Goal: Task Accomplishment & Management: Use online tool/utility

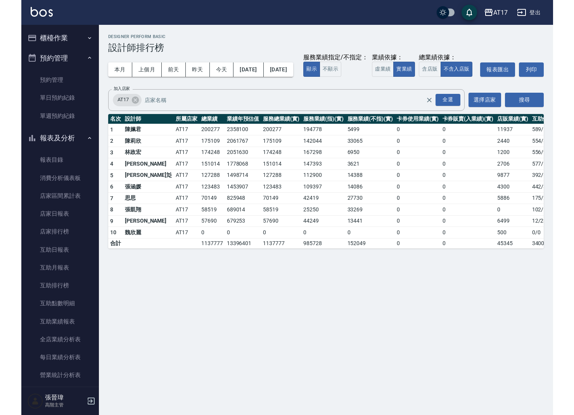
scroll to position [118, 0]
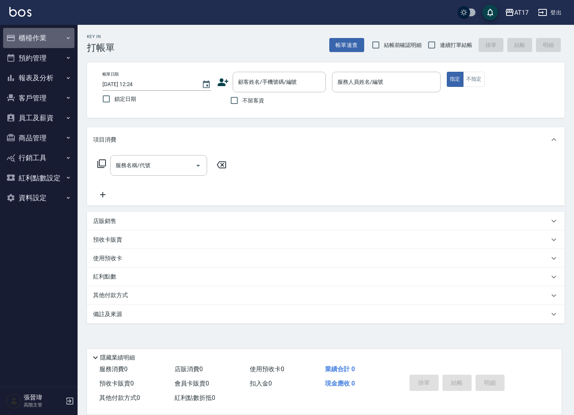
click at [57, 41] on button "櫃檯作業" at bounding box center [38, 38] width 71 height 20
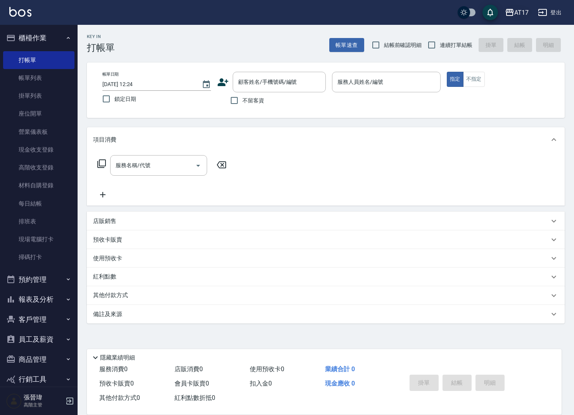
click at [516, 17] on div "AT17" at bounding box center [522, 13] width 14 height 10
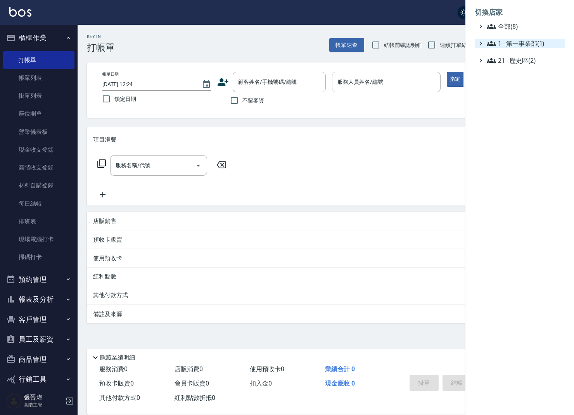
click at [535, 41] on span "1 - 第一事業部(1)" at bounding box center [524, 43] width 75 height 9
click at [531, 50] on span "1.08 - 張晉瑋(6)" at bounding box center [528, 52] width 67 height 9
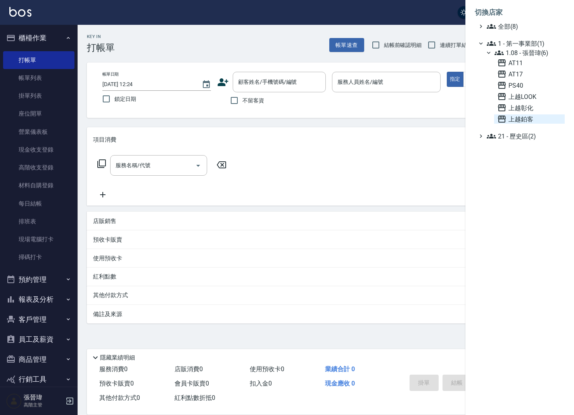
click at [517, 119] on span "上越鉑客" at bounding box center [530, 119] width 64 height 9
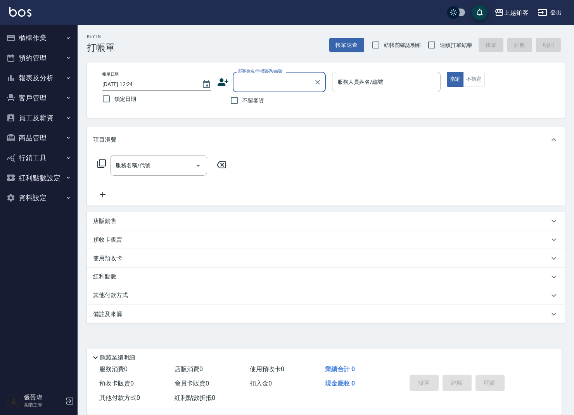
click at [60, 40] on button "櫃檯作業" at bounding box center [38, 38] width 71 height 20
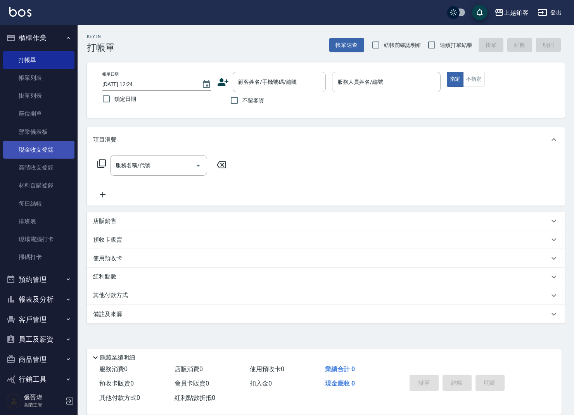
click at [54, 151] on link "現金收支登錄" at bounding box center [38, 150] width 71 height 18
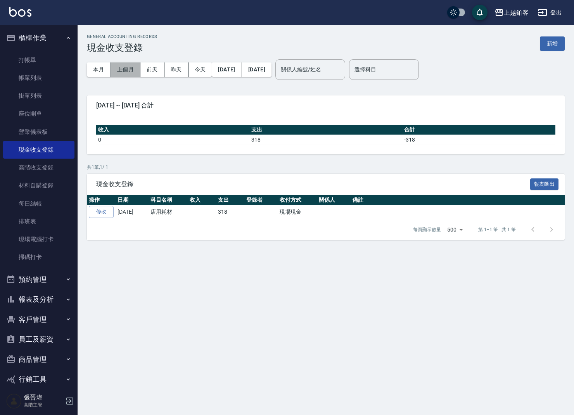
click at [119, 70] on button "上個月" at bounding box center [125, 69] width 29 height 14
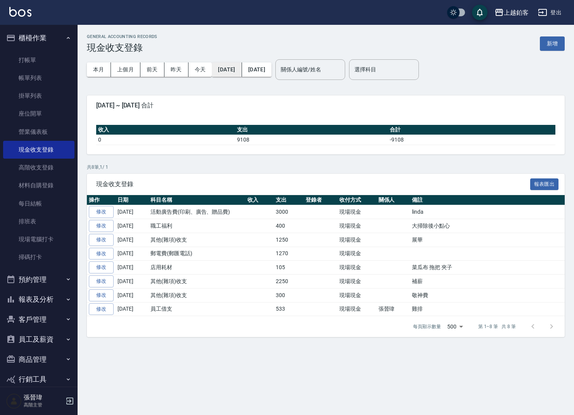
click at [224, 71] on button "[DATE]" at bounding box center [227, 69] width 30 height 14
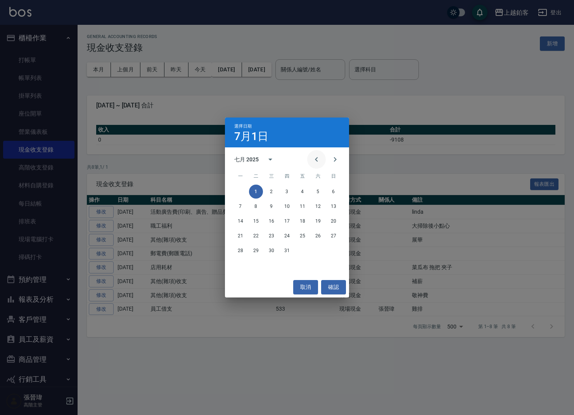
click at [319, 157] on icon "Previous month" at bounding box center [316, 159] width 9 height 9
click at [337, 193] on button "1" at bounding box center [334, 192] width 14 height 14
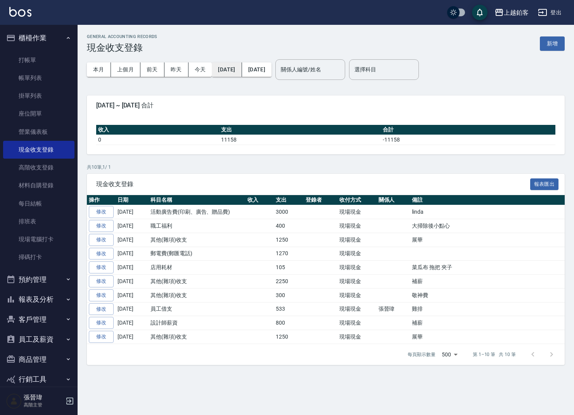
click at [236, 70] on button "2025/06/01" at bounding box center [227, 69] width 30 height 14
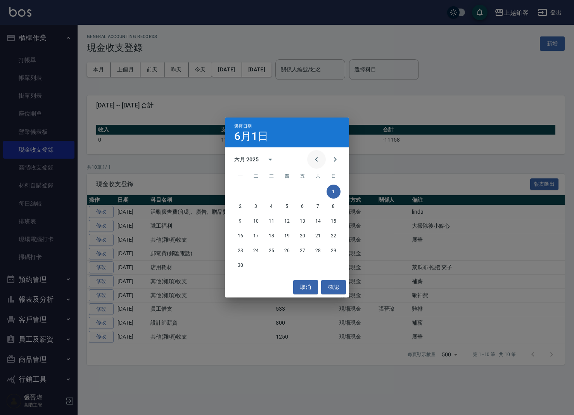
click at [318, 158] on icon "Previous month" at bounding box center [316, 159] width 3 height 5
click at [284, 190] on button "1" at bounding box center [287, 192] width 14 height 14
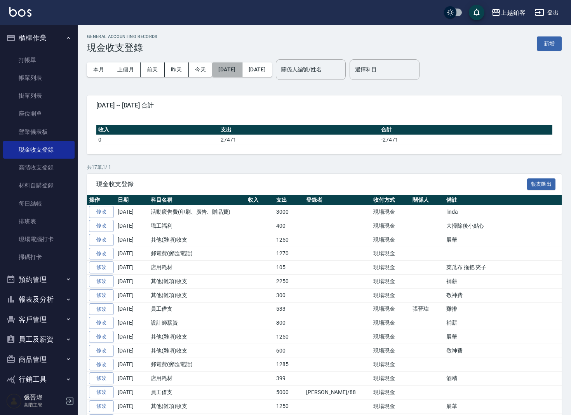
click at [239, 73] on button "2025/05/01" at bounding box center [227, 69] width 30 height 14
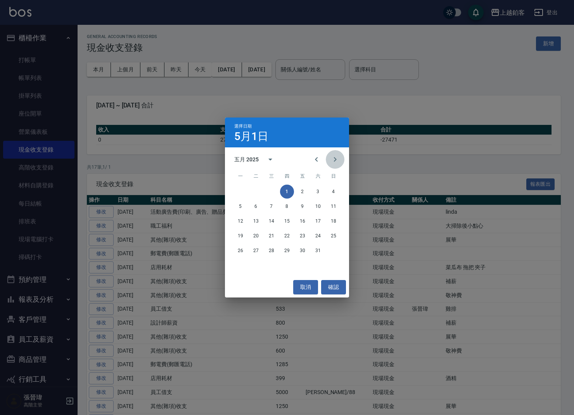
click at [328, 161] on button "Next month" at bounding box center [335, 159] width 19 height 19
click at [312, 158] on button "Previous month" at bounding box center [316, 159] width 19 height 19
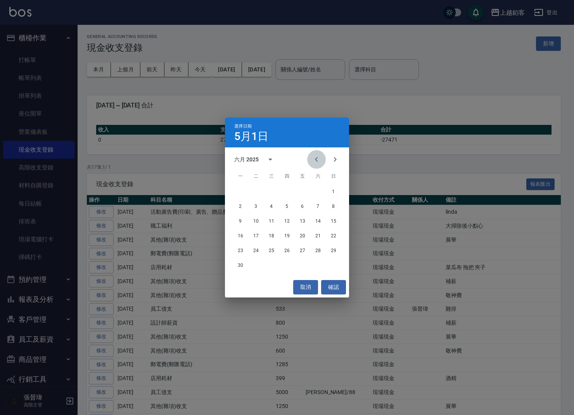
click at [312, 158] on button "Previous month" at bounding box center [316, 159] width 19 height 19
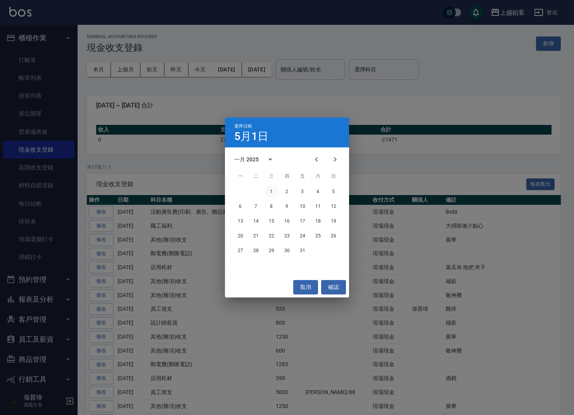
click at [272, 188] on button "1" at bounding box center [272, 192] width 14 height 14
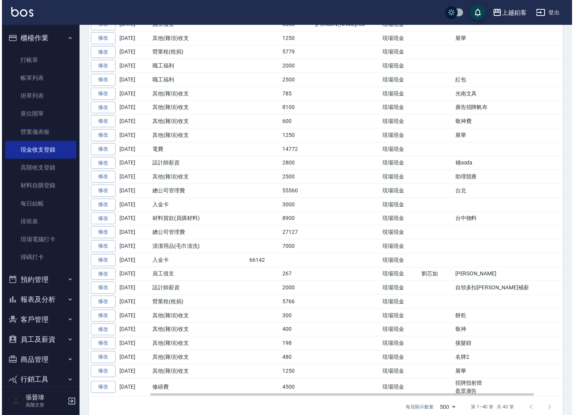
scroll to position [368, 0]
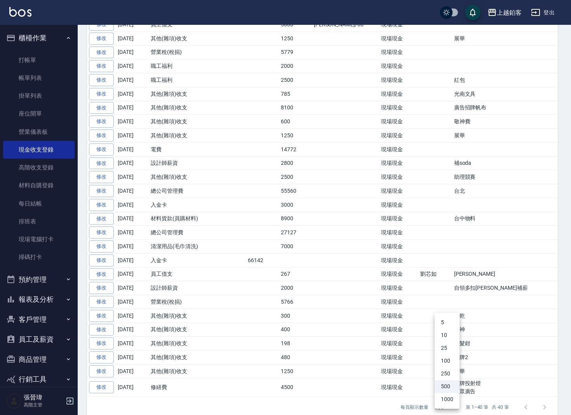
click at [444, 395] on body "上越鉑客 登出 櫃檯作業 打帳單 帳單列表 掛單列表 座位開單 營業儀表板 現金收支登錄 高階收支登錄 材料自購登錄 每日結帳 排班表 現場電腦打卡 掃碼打卡…" at bounding box center [285, 29] width 571 height 795
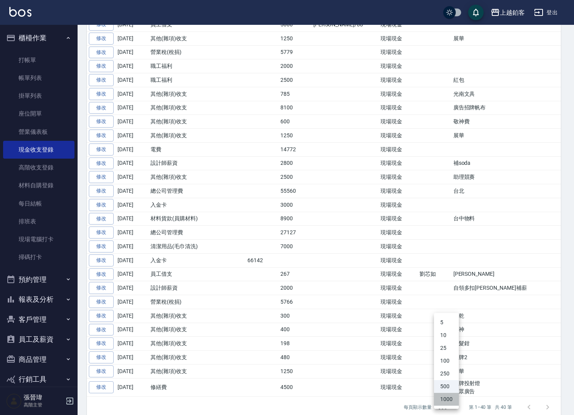
click at [446, 403] on li "1000" at bounding box center [446, 399] width 25 height 13
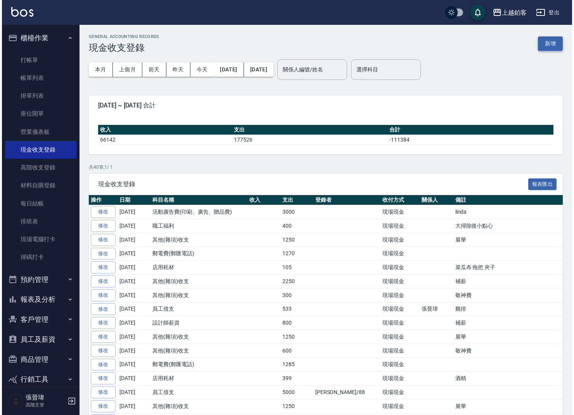
scroll to position [0, 0]
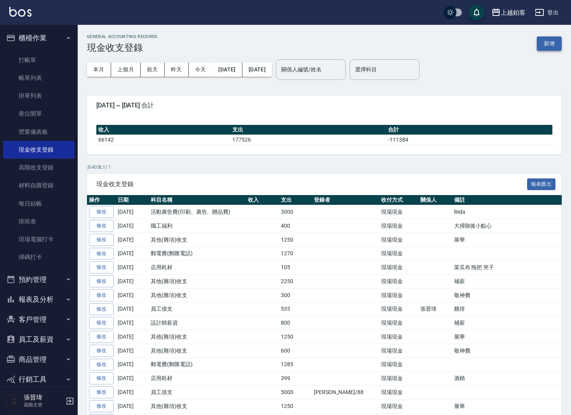
click at [555, 46] on button "新增" at bounding box center [548, 43] width 25 height 14
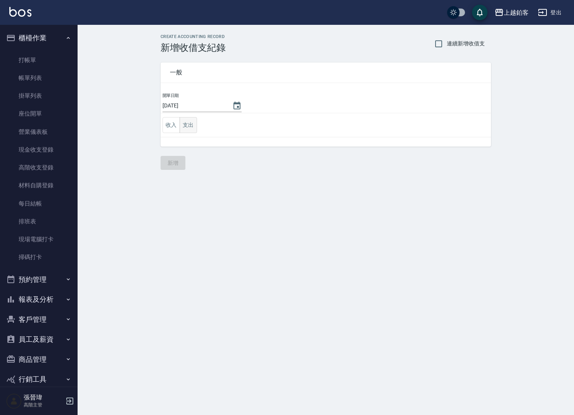
click at [187, 126] on button "支出" at bounding box center [188, 125] width 17 height 16
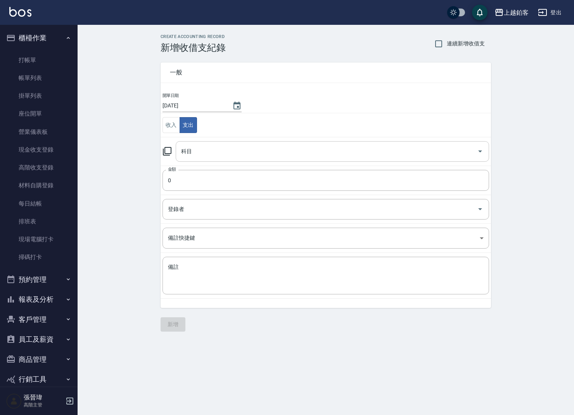
click at [257, 152] on input "科目" at bounding box center [326, 152] width 295 height 14
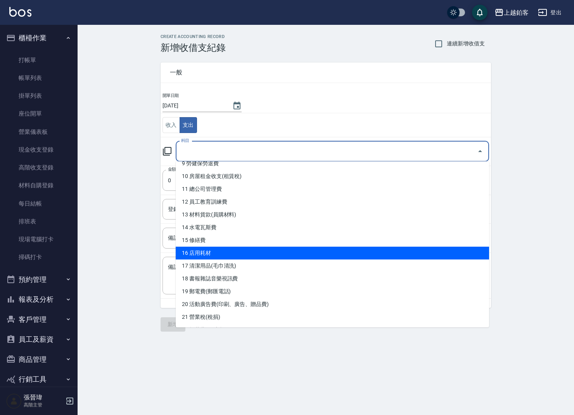
scroll to position [132, 0]
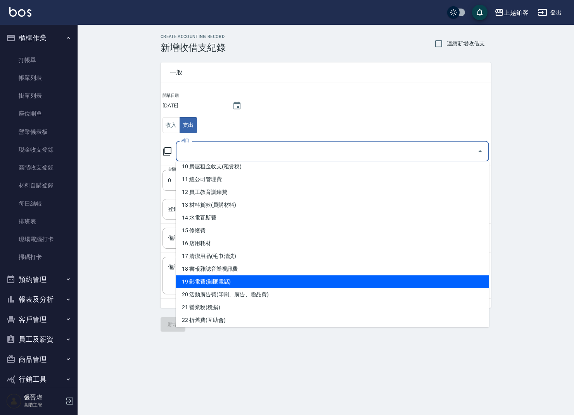
click at [216, 279] on li "19 郵電費(郵匯電話)" at bounding box center [333, 282] width 314 height 13
type input "19 郵電費(郵匯電話)"
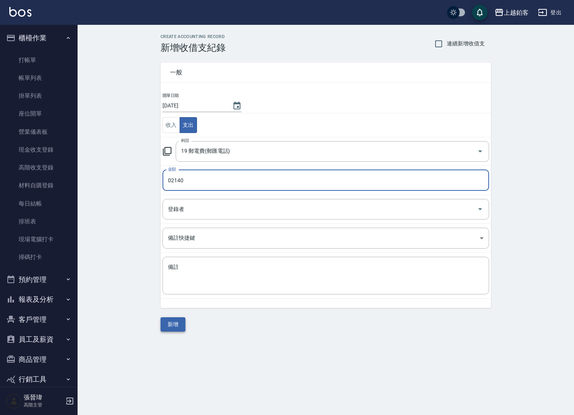
type input "02140"
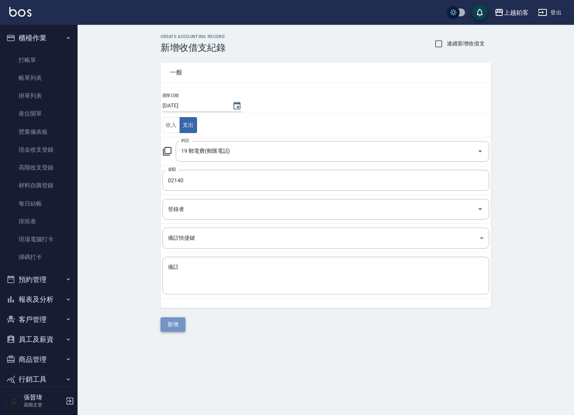
click at [176, 324] on button "新增" at bounding box center [173, 325] width 25 height 14
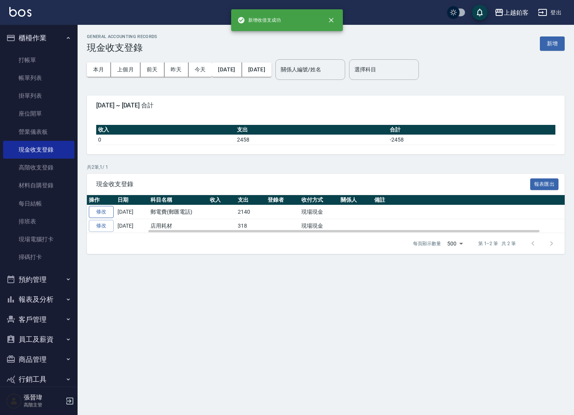
click at [101, 212] on link "修改" at bounding box center [101, 212] width 25 height 12
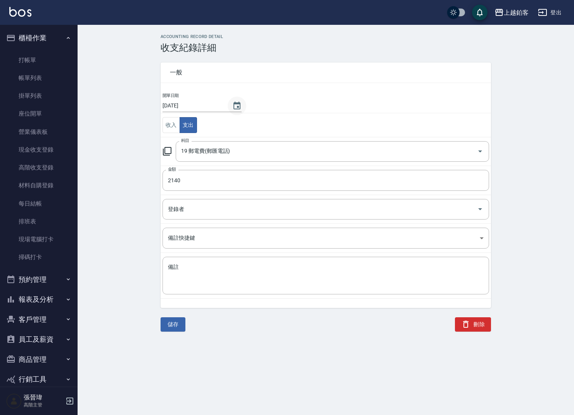
click at [239, 104] on icon "Choose date, selected date is 2025-08-22" at bounding box center [237, 105] width 9 height 9
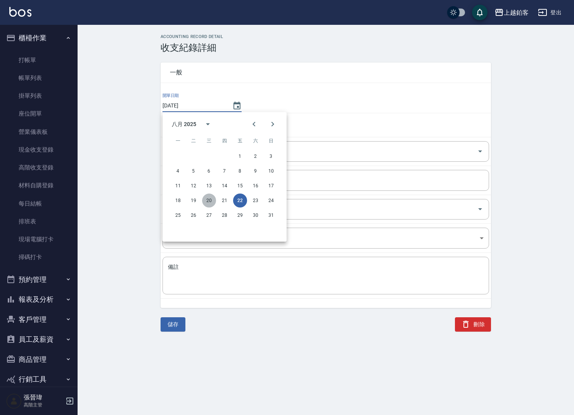
click at [208, 200] on button "20" at bounding box center [209, 201] width 14 height 14
type input "2025/08/20"
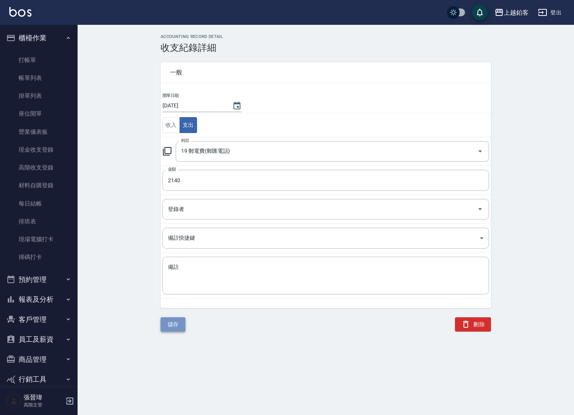
click at [171, 322] on button "儲存" at bounding box center [173, 325] width 25 height 14
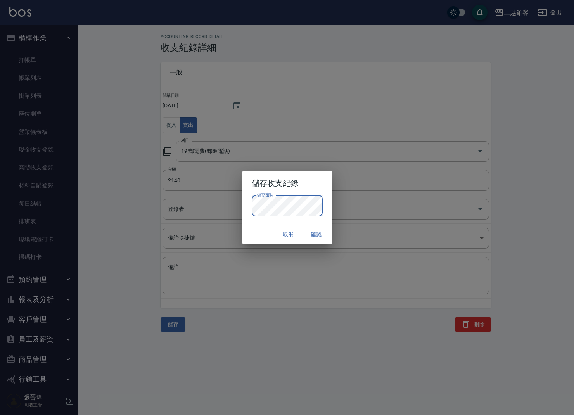
click at [321, 234] on button "確認" at bounding box center [316, 234] width 25 height 14
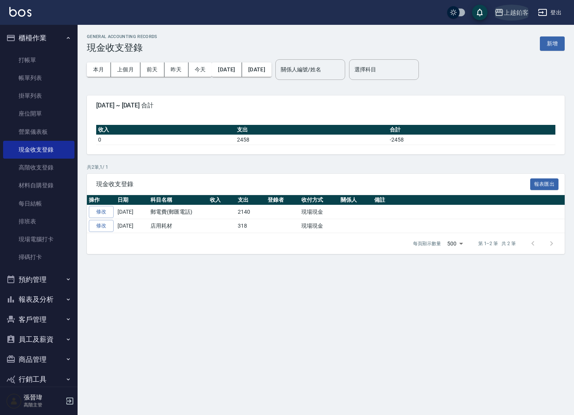
click at [506, 16] on div "上越鉑客" at bounding box center [516, 13] width 25 height 10
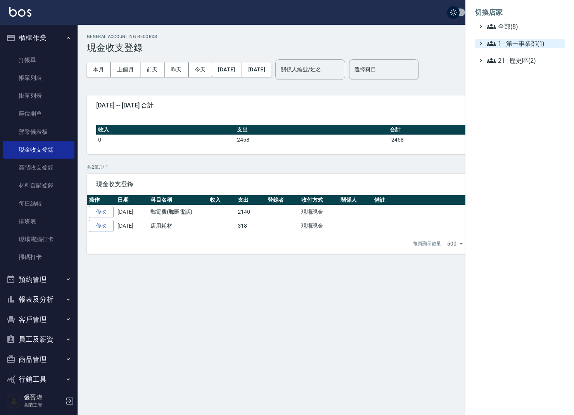
click at [543, 45] on span "1 - 第一事業部(1)" at bounding box center [524, 43] width 75 height 9
click at [540, 53] on span "1.08 - 張晉瑋(6)" at bounding box center [528, 52] width 67 height 9
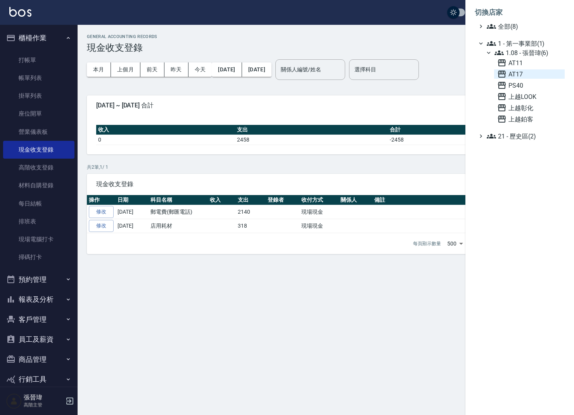
click at [521, 73] on span "AT17" at bounding box center [530, 73] width 64 height 9
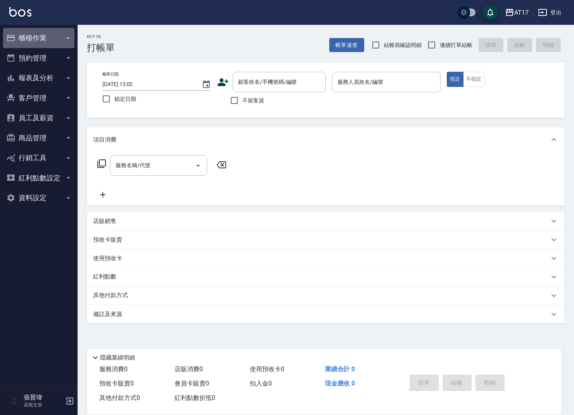
click at [53, 37] on button "櫃檯作業" at bounding box center [38, 38] width 71 height 20
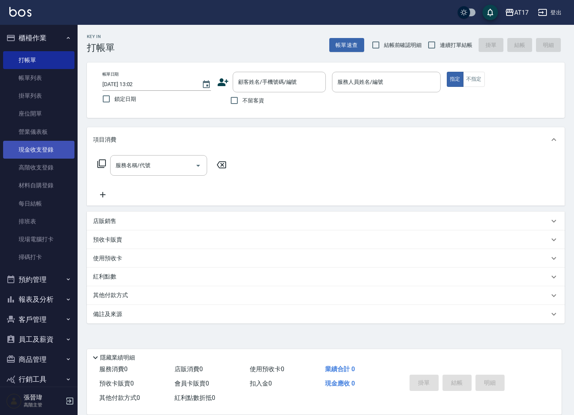
click at [46, 153] on link "現金收支登錄" at bounding box center [38, 150] width 71 height 18
